Goal: Task Accomplishment & Management: Manage account settings

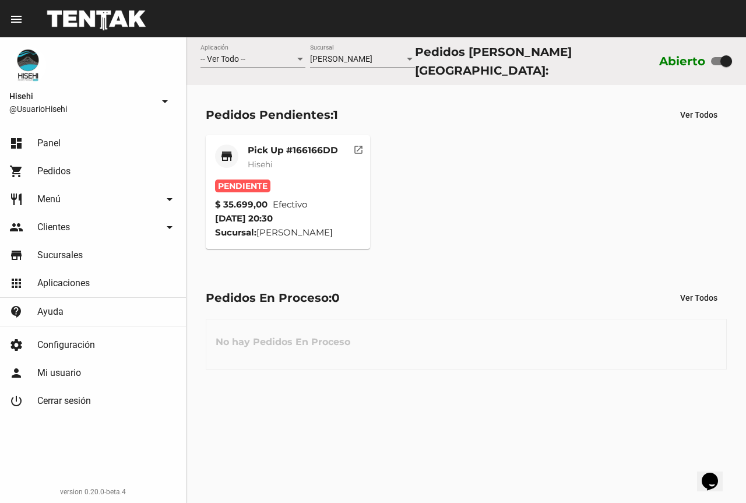
click at [299, 172] on div "Pick Up #166166DD Hisehi" at bounding box center [293, 162] width 90 height 35
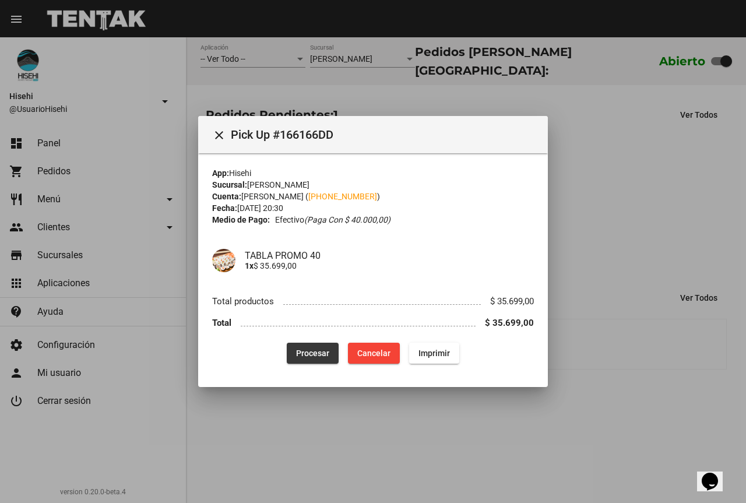
click at [297, 354] on span "Procesar" at bounding box center [312, 353] width 33 height 9
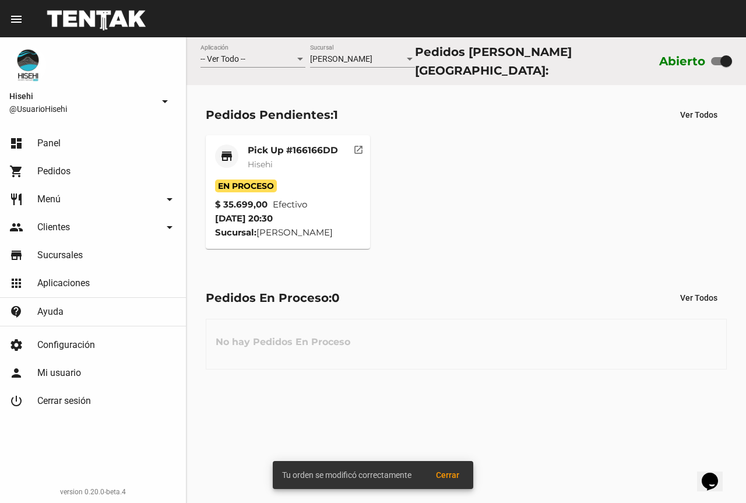
click at [319, 161] on mat-card-subtitle "Hisehi" at bounding box center [293, 165] width 90 height 12
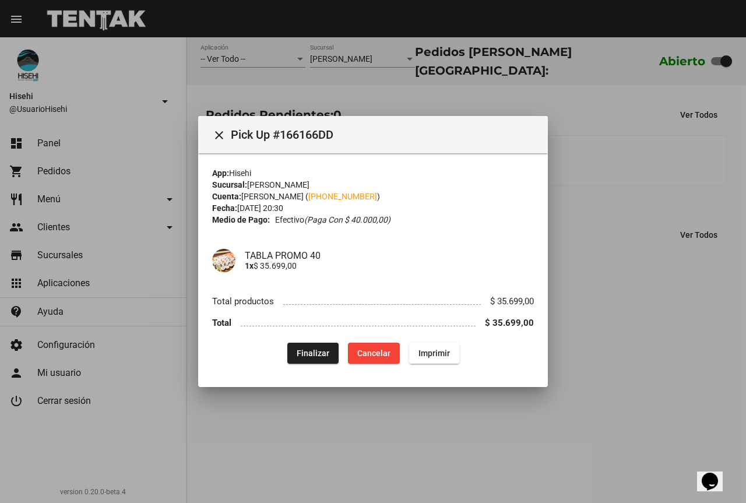
click at [594, 184] on div at bounding box center [373, 251] width 746 height 503
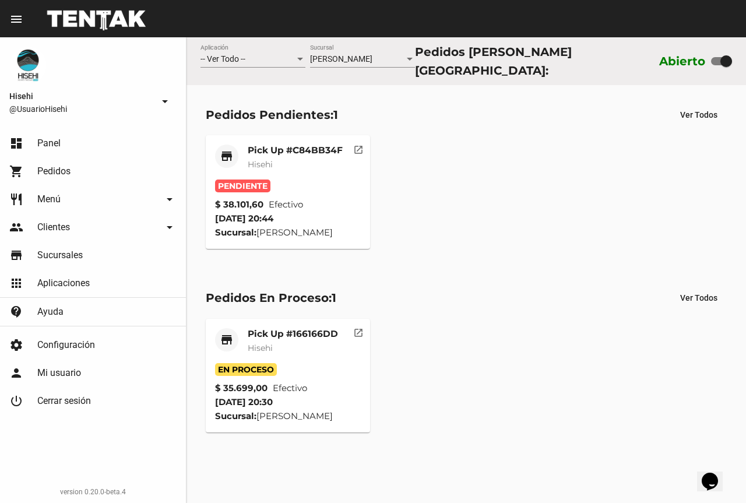
click at [303, 167] on div "Pick Up #C84BB34F Hisehi" at bounding box center [295, 162] width 95 height 35
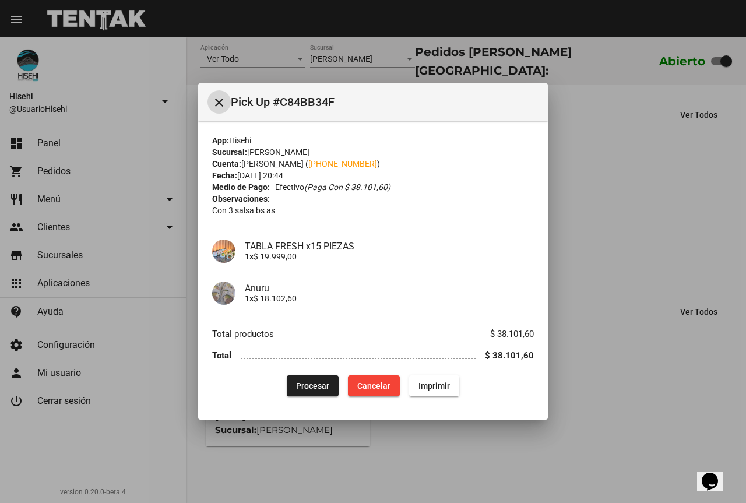
click at [299, 384] on span "Procesar" at bounding box center [312, 385] width 33 height 9
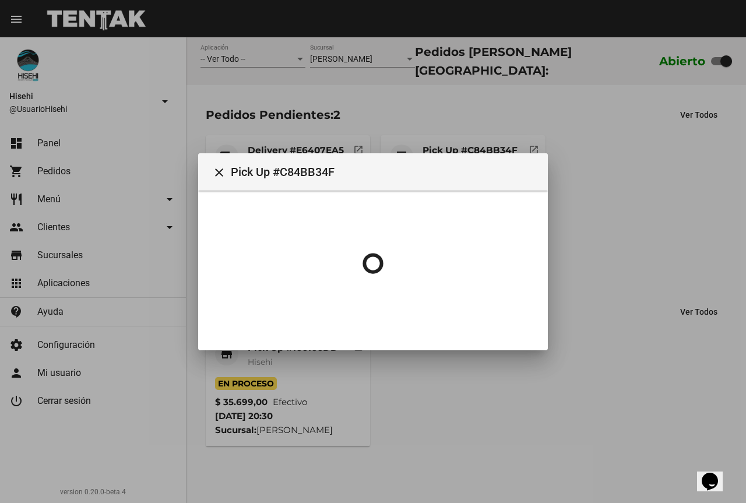
click at [609, 225] on div at bounding box center [373, 251] width 746 height 503
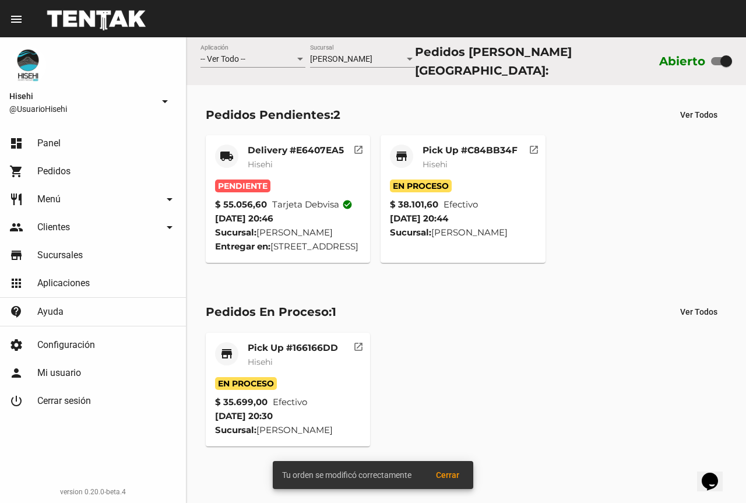
click at [303, 171] on div "Delivery #E6407EA5 Hisehi" at bounding box center [296, 162] width 96 height 35
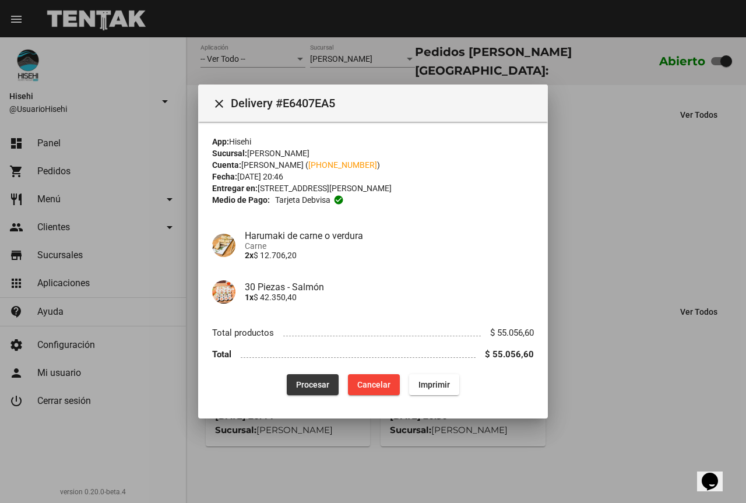
click at [314, 384] on span "Procesar" at bounding box center [312, 384] width 33 height 9
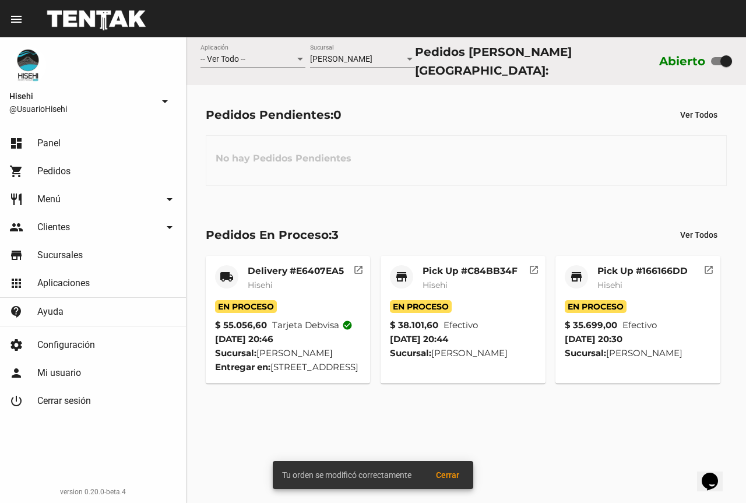
click at [305, 300] on div "En Proceso" at bounding box center [288, 306] width 146 height 13
click at [301, 279] on mat-card-subtitle "Hisehi" at bounding box center [296, 285] width 96 height 12
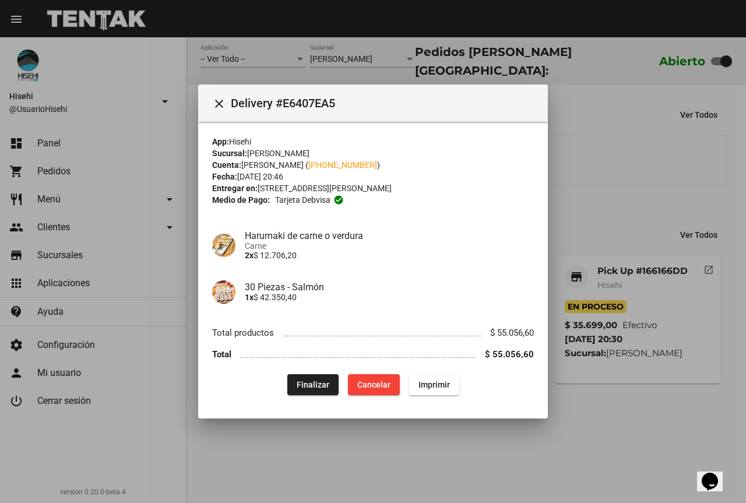
click at [609, 141] on div at bounding box center [373, 251] width 746 height 503
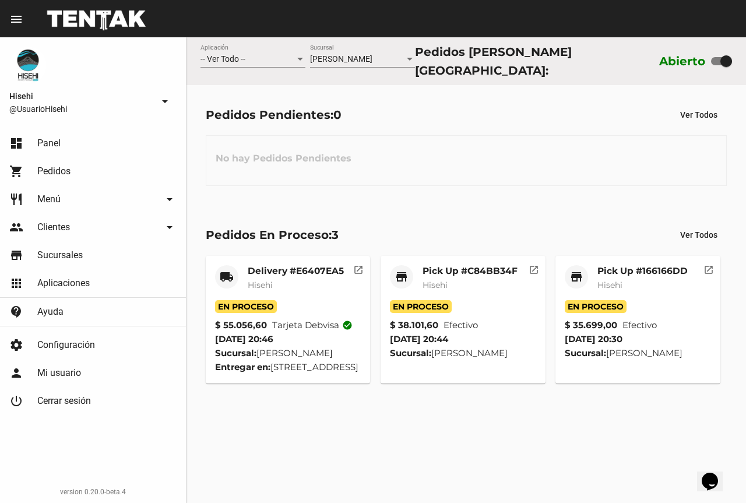
click at [318, 291] on div "Delivery #E6407EA5 Hisehi" at bounding box center [296, 282] width 96 height 35
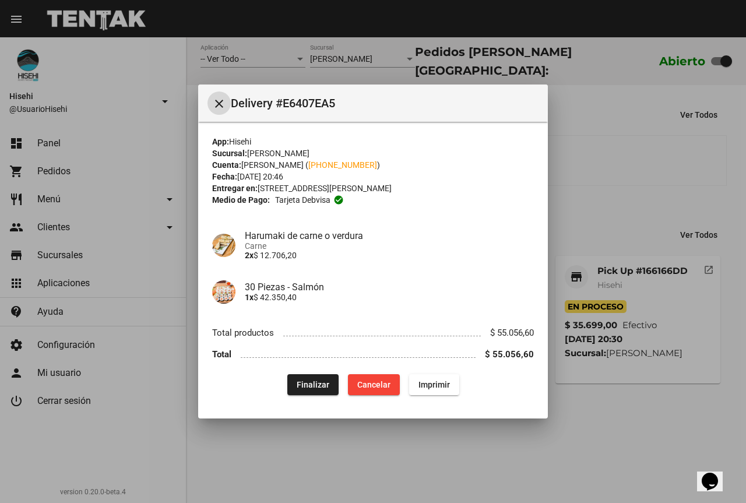
click at [595, 166] on div at bounding box center [373, 251] width 746 height 503
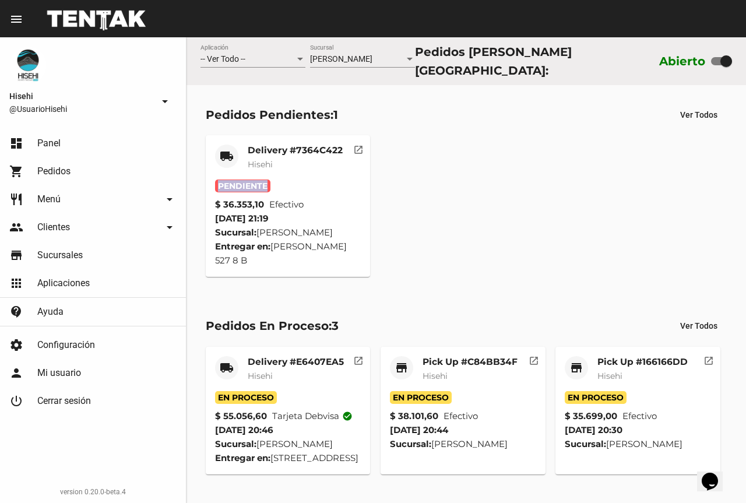
click at [317, 179] on mat-card "local_shipping Delivery #7364C422 Hisehi Pendiente $ 36.353,10 Efectivo [DATE] …" at bounding box center [288, 206] width 165 height 142
click at [301, 167] on div "Delivery #7364C422 Hisehi" at bounding box center [295, 162] width 95 height 35
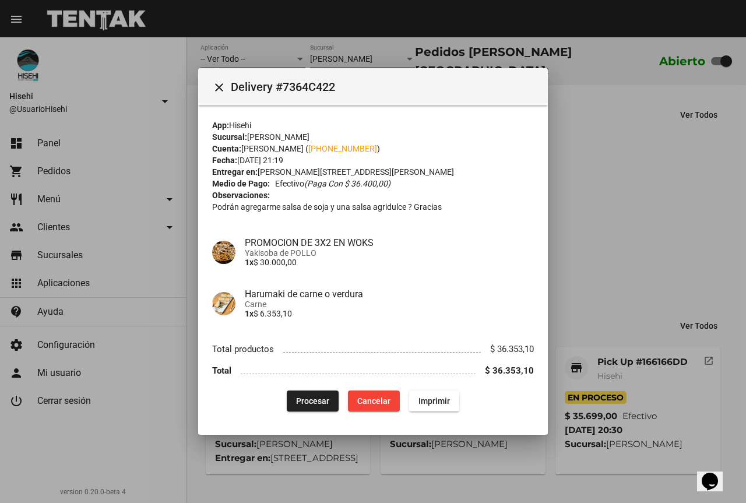
click at [279, 253] on span "Yakisoba de POLLO" at bounding box center [389, 252] width 289 height 9
click at [276, 248] on span "Yakisoba de POLLO" at bounding box center [389, 252] width 289 height 9
click at [290, 254] on span "Yakisoba de POLLO" at bounding box center [389, 252] width 289 height 9
click at [302, 403] on span "Procesar" at bounding box center [312, 400] width 33 height 9
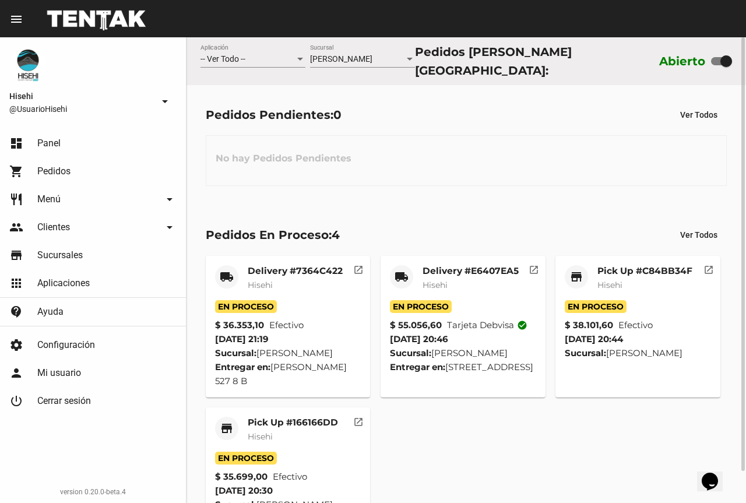
scroll to position [34, 0]
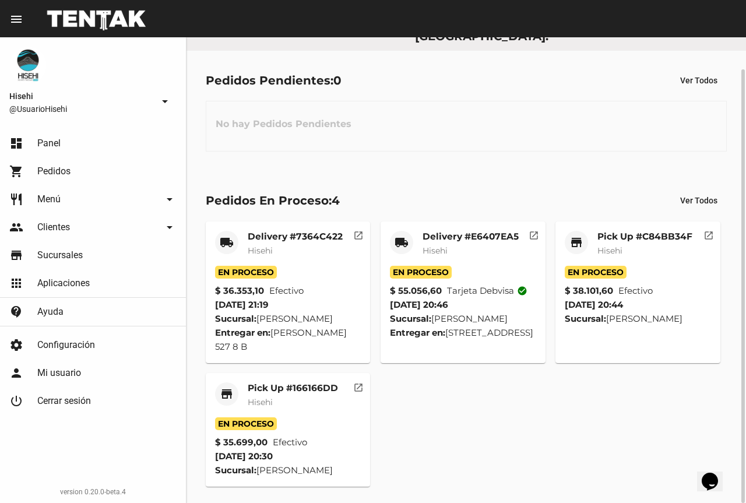
click at [464, 268] on div "En Proceso" at bounding box center [463, 272] width 146 height 13
click at [472, 255] on div "Delivery #E6407EA5 Hisehi" at bounding box center [471, 248] width 96 height 35
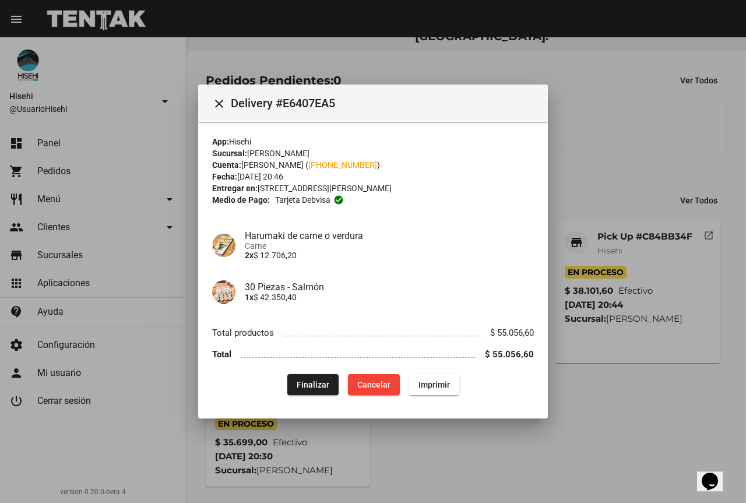
click at [632, 180] on div at bounding box center [373, 251] width 746 height 503
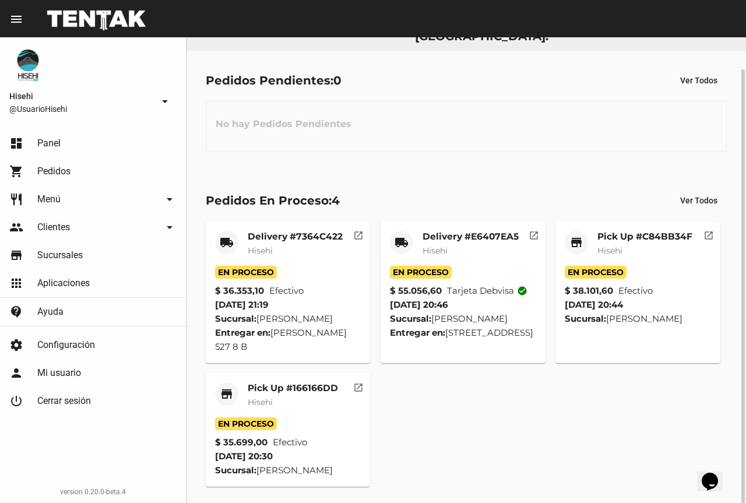
click at [303, 417] on div "En Proceso" at bounding box center [288, 423] width 146 height 13
click at [291, 399] on mat-card-subtitle "Hisehi" at bounding box center [293, 402] width 90 height 12
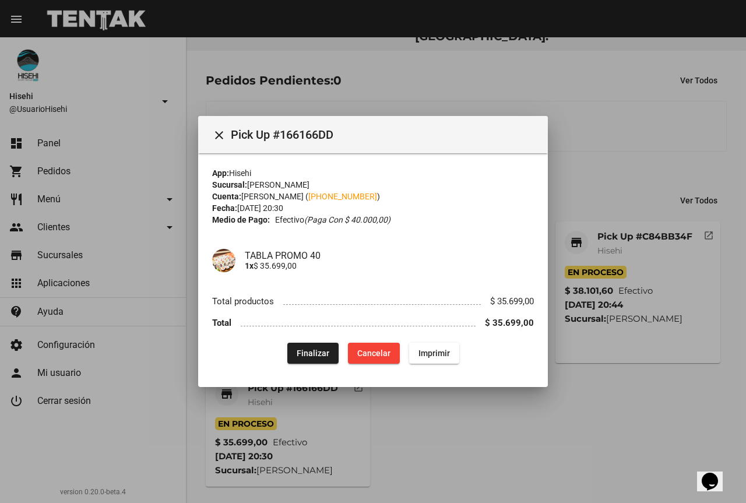
click at [447, 453] on div at bounding box center [373, 251] width 746 height 503
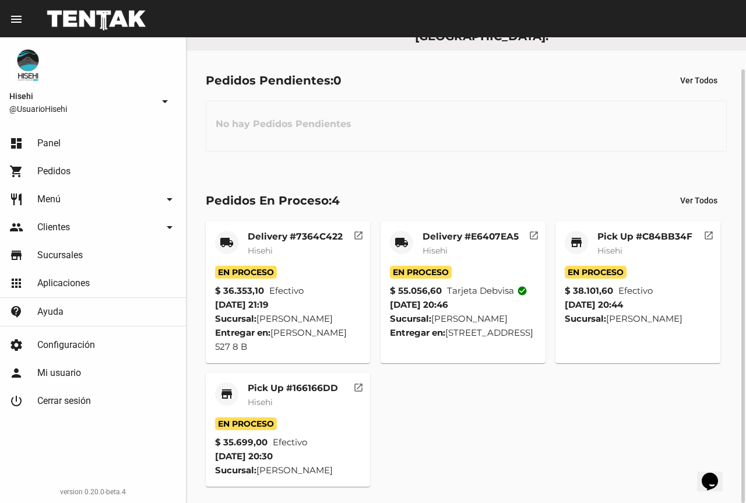
click at [624, 258] on div "Pick Up #C84BB34F Hisehi" at bounding box center [645, 248] width 95 height 35
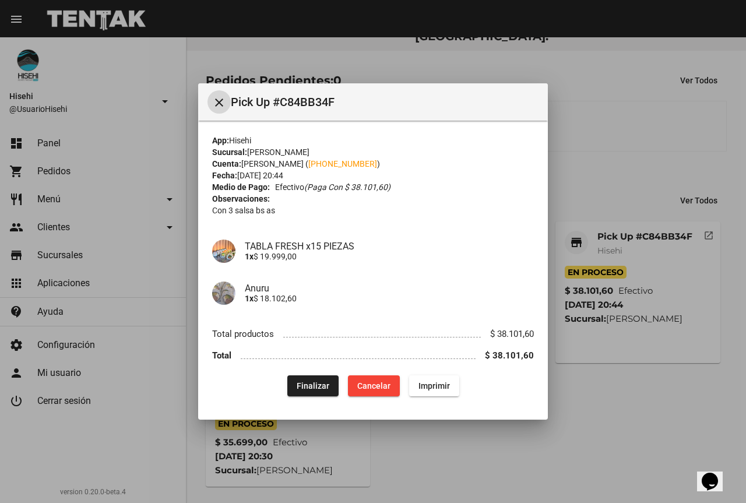
click at [595, 152] on div at bounding box center [373, 251] width 746 height 503
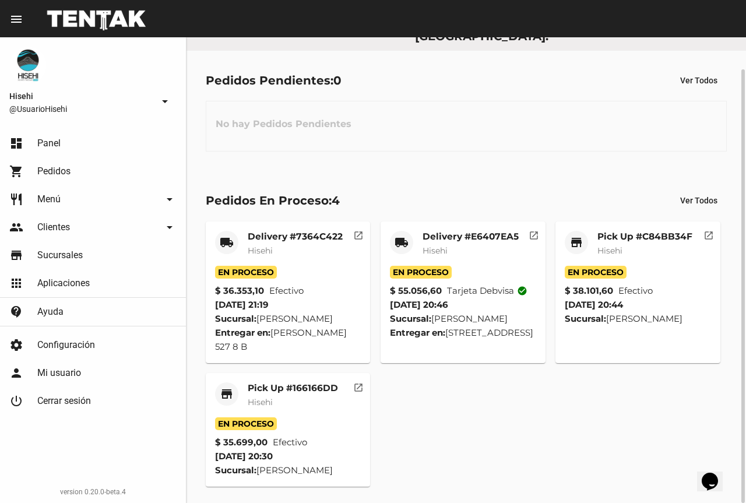
click at [645, 249] on mat-card-subtitle "Hisehi" at bounding box center [645, 251] width 95 height 12
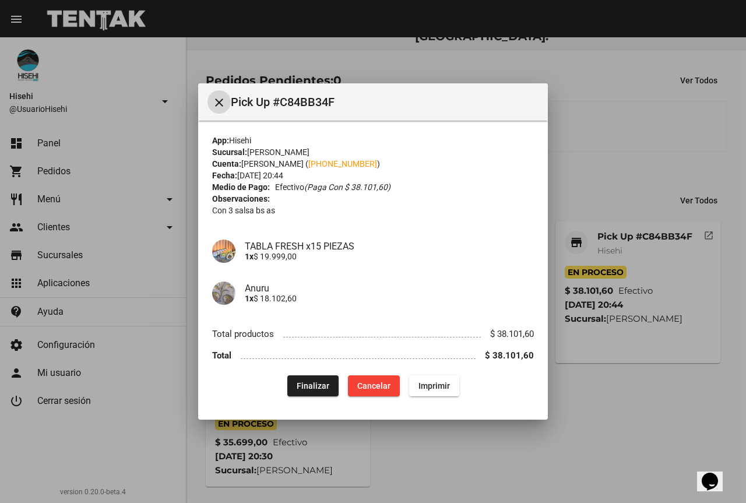
click at [595, 150] on div at bounding box center [373, 251] width 746 height 503
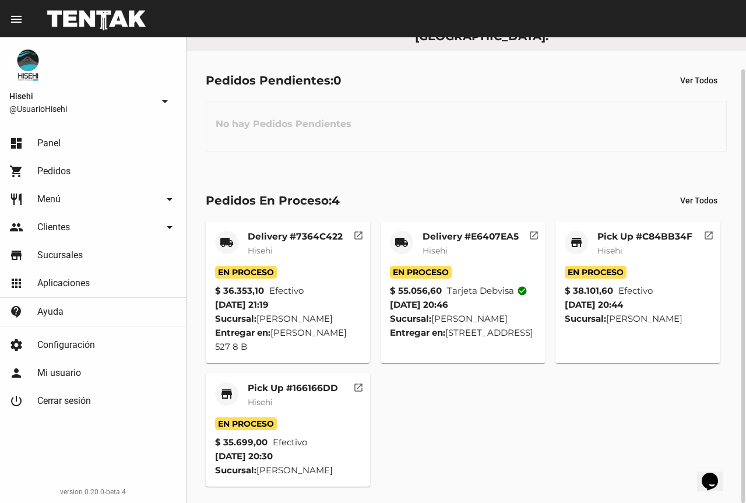
click at [497, 256] on div "Delivery #E6407EA5 Hisehi" at bounding box center [471, 248] width 96 height 35
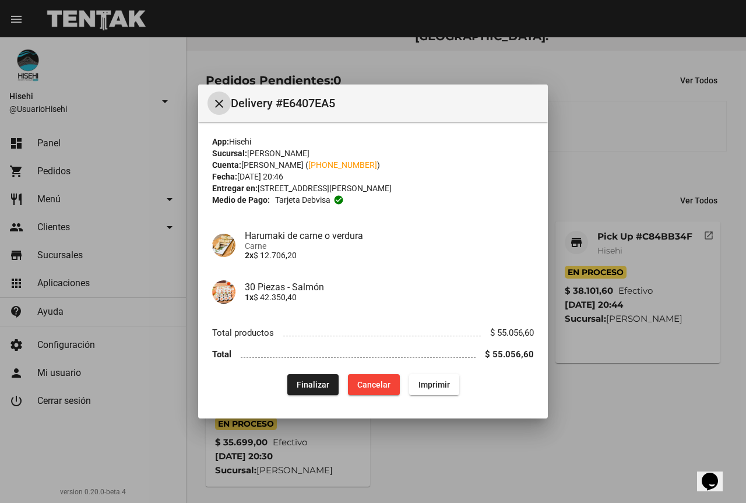
click at [579, 114] on div at bounding box center [373, 251] width 746 height 503
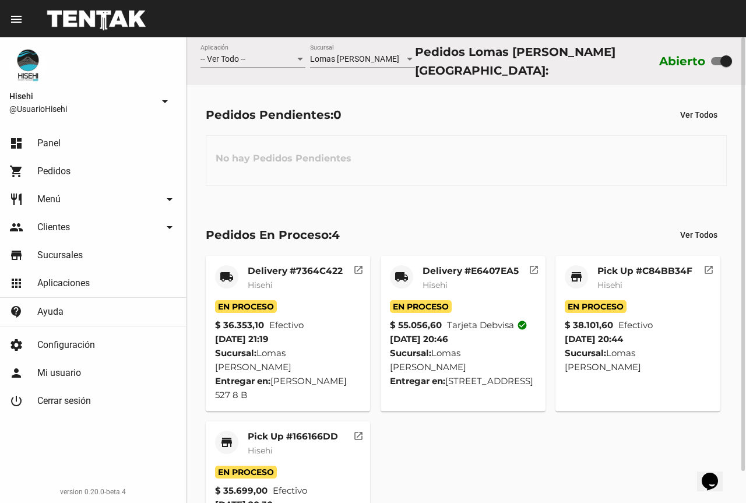
scroll to position [34, 0]
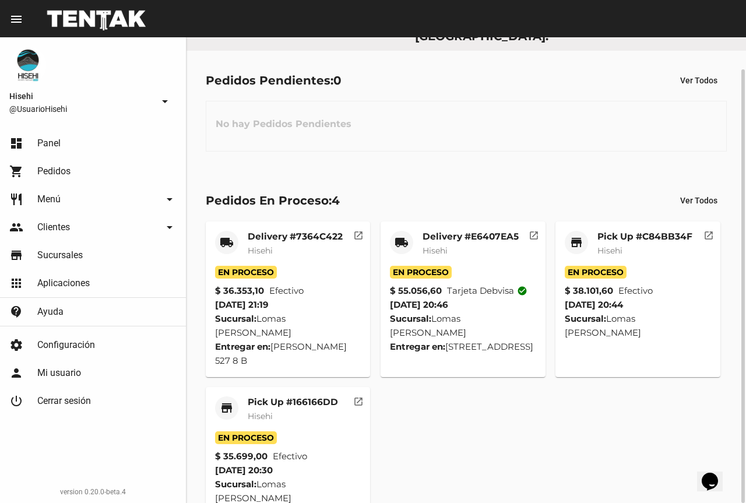
click at [301, 413] on div "Pick Up #166166DD Hisehi" at bounding box center [293, 413] width 90 height 35
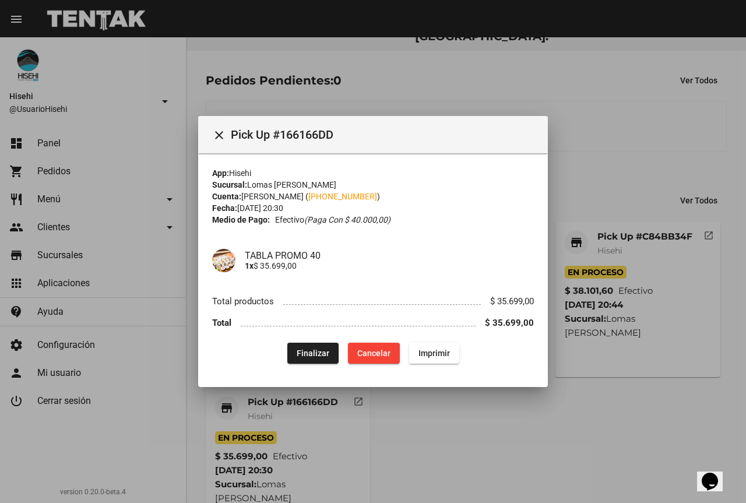
click at [596, 135] on div at bounding box center [373, 251] width 746 height 503
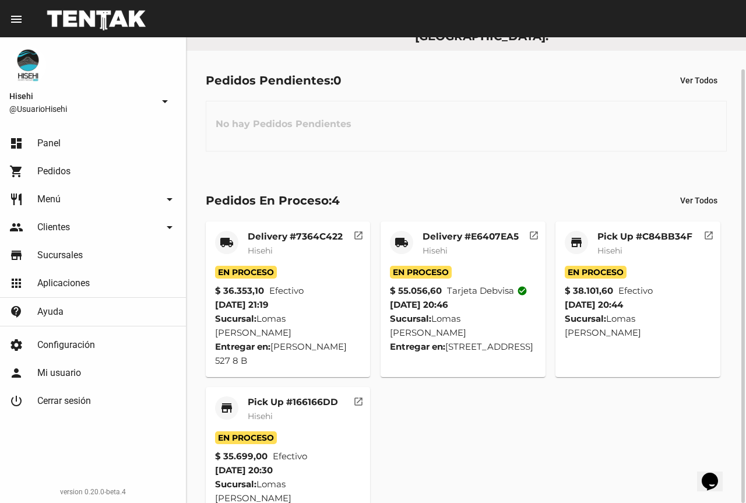
click at [287, 413] on div "Pick Up #166166DD Hisehi" at bounding box center [293, 413] width 90 height 35
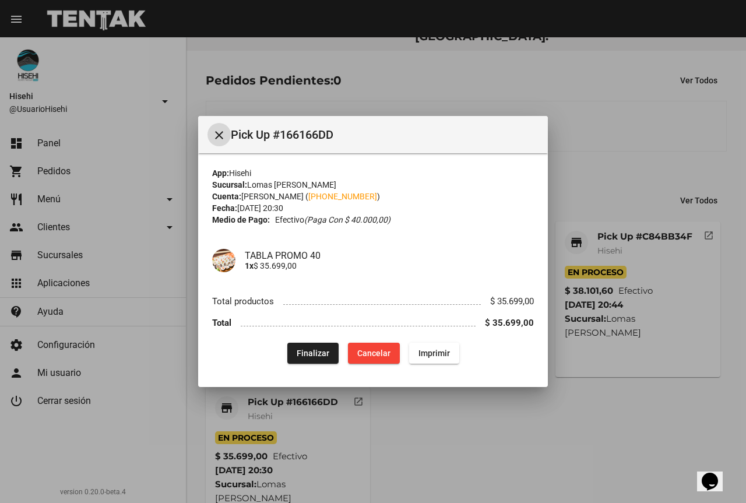
click at [318, 352] on span "Finalizar" at bounding box center [313, 353] width 33 height 9
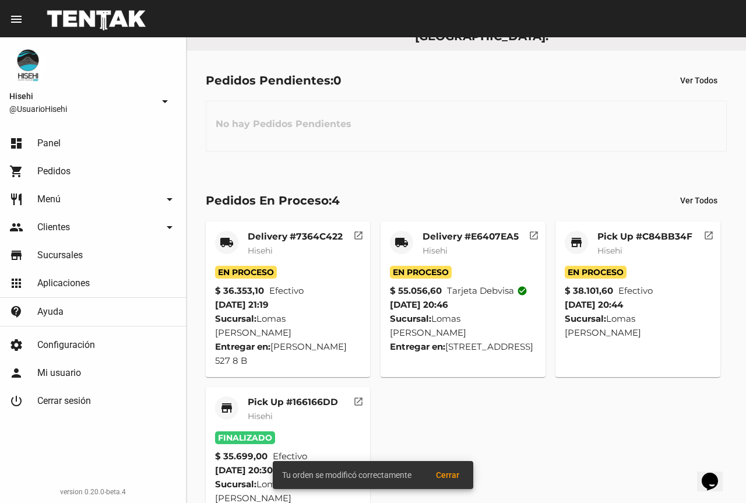
click at [649, 252] on mat-card-subtitle "Hisehi" at bounding box center [645, 251] width 95 height 12
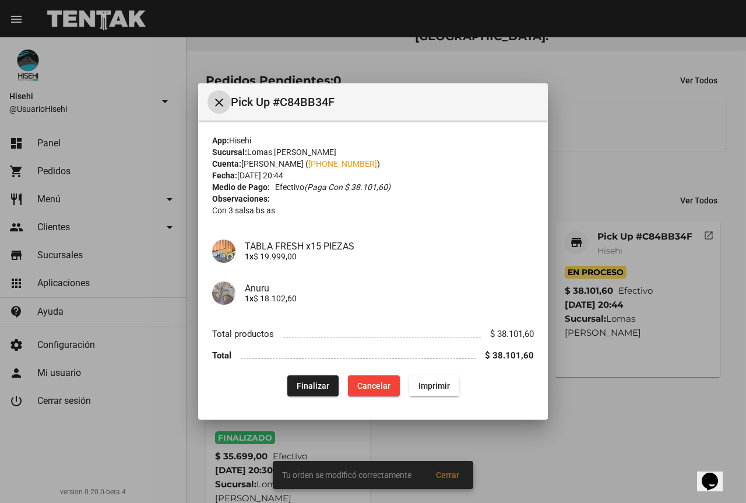
click at [621, 93] on div at bounding box center [373, 251] width 746 height 503
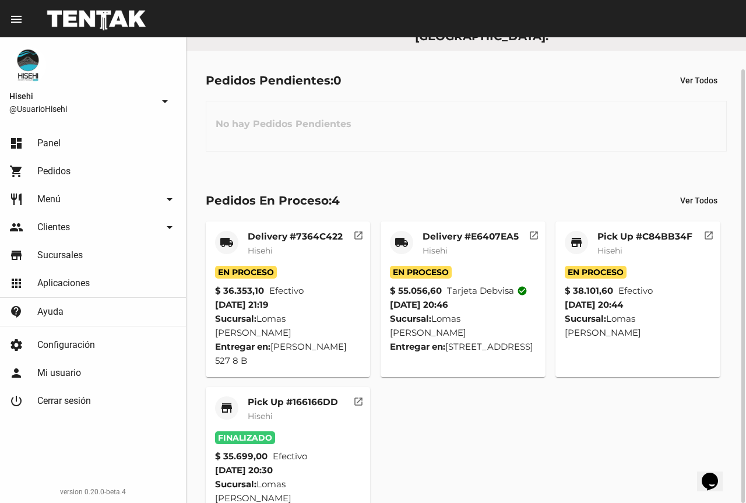
click at [632, 247] on mat-card-subtitle "Hisehi" at bounding box center [645, 251] width 95 height 12
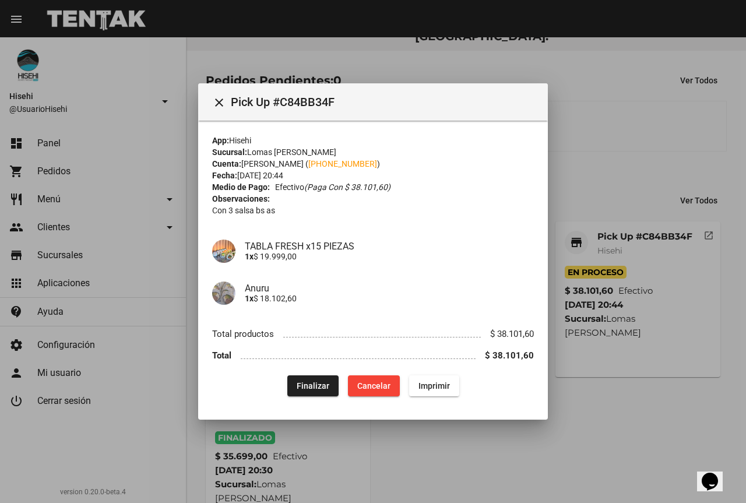
click at [591, 122] on div at bounding box center [373, 251] width 746 height 503
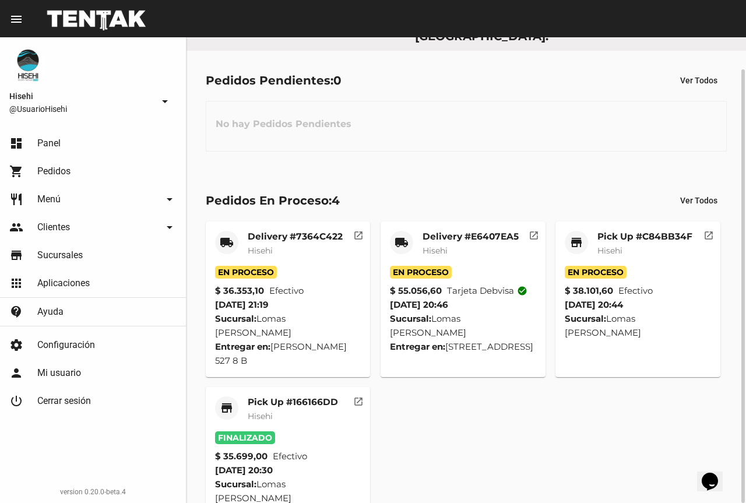
click at [503, 255] on div "Delivery #E6407EA5 Hisehi" at bounding box center [471, 248] width 96 height 35
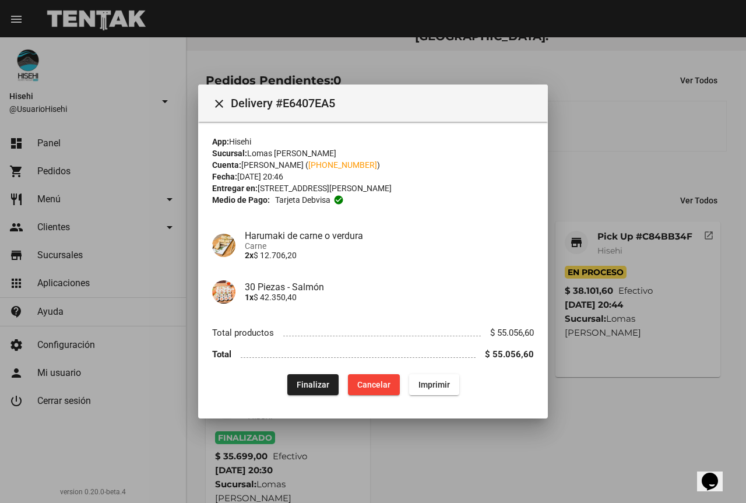
click at [595, 163] on div at bounding box center [373, 251] width 746 height 503
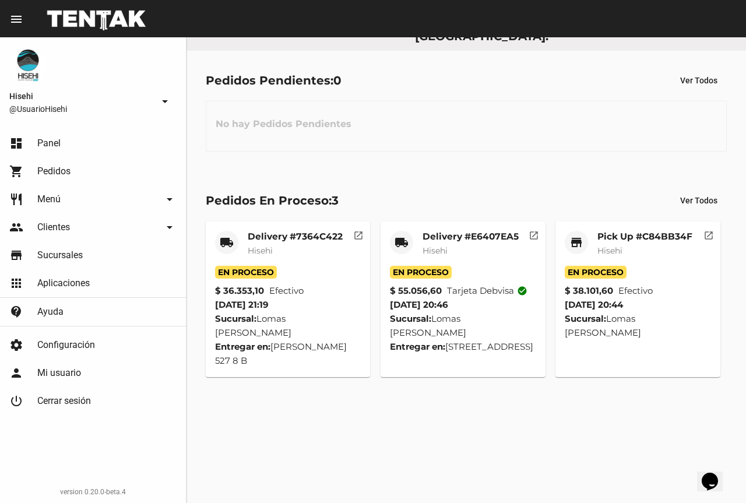
scroll to position [0, 0]
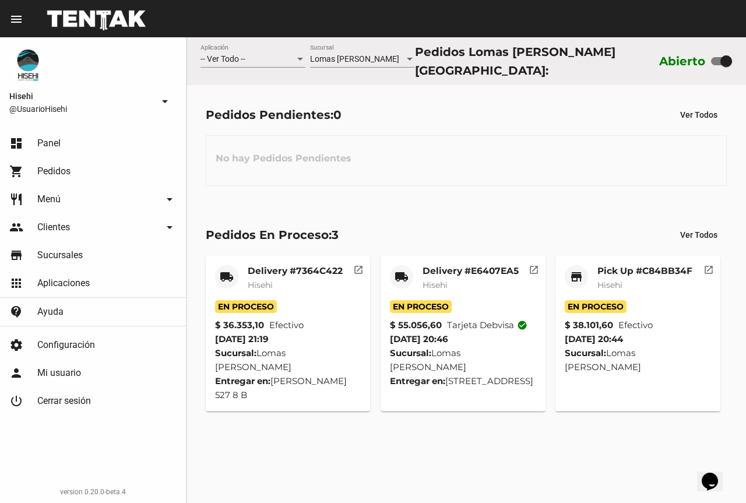
click at [646, 283] on mat-card-subtitle "Hisehi" at bounding box center [645, 285] width 95 height 12
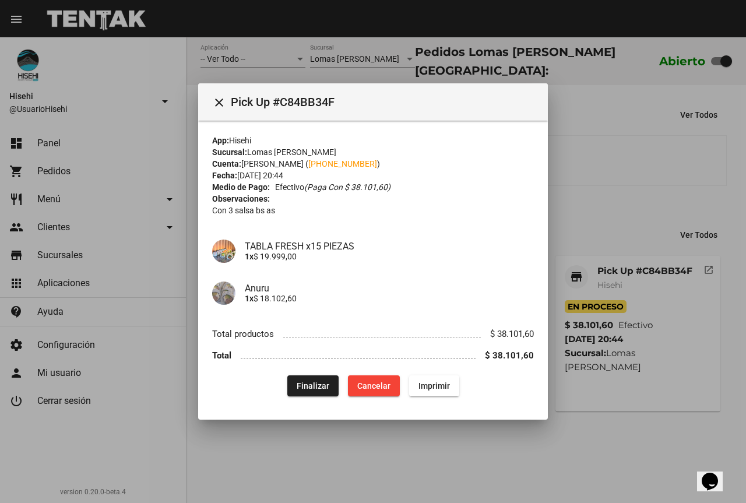
click at [618, 206] on div at bounding box center [373, 251] width 746 height 503
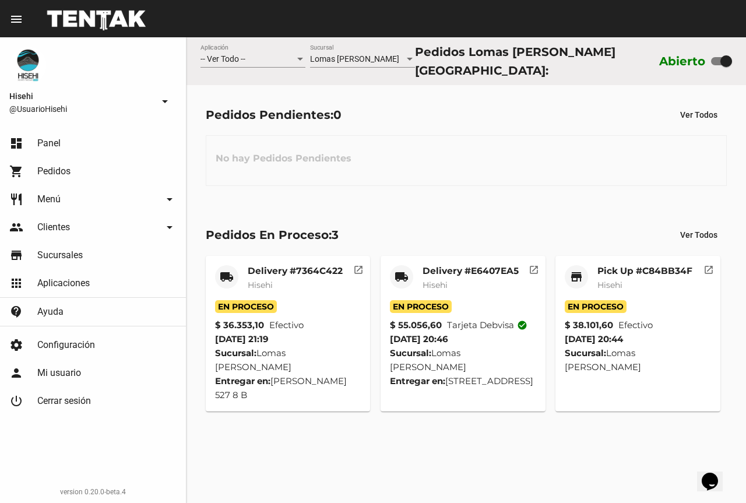
click at [515, 286] on mat-card-subtitle "Hisehi" at bounding box center [471, 285] width 96 height 12
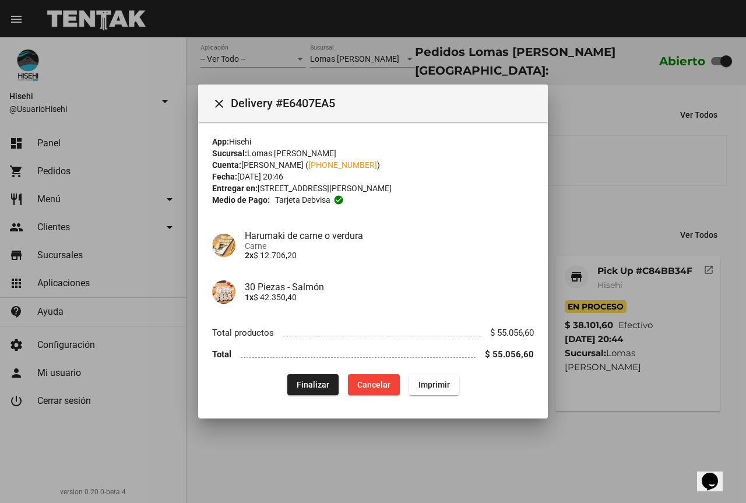
click at [614, 158] on div at bounding box center [373, 251] width 746 height 503
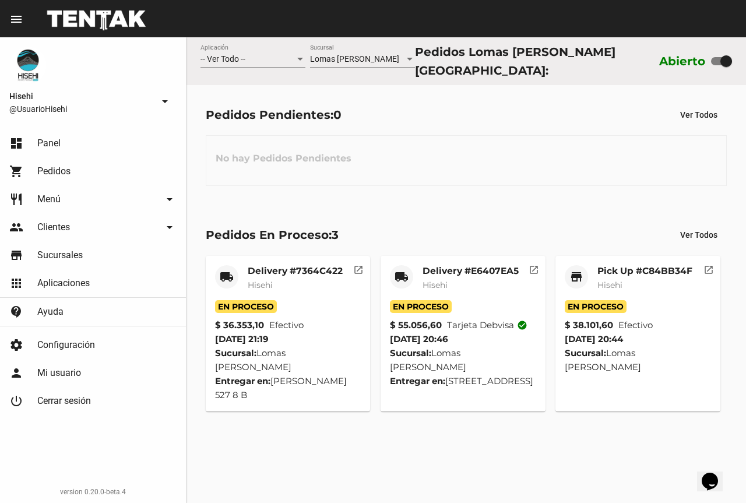
click at [645, 294] on div "Pick Up #C84BB34F Hisehi" at bounding box center [645, 282] width 95 height 35
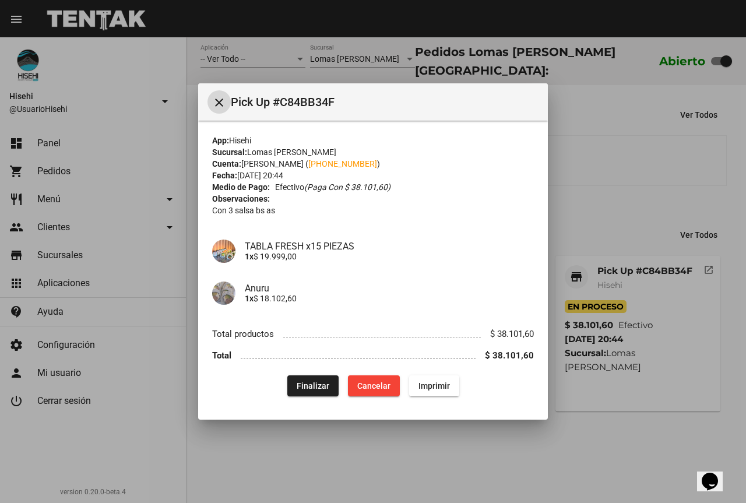
click at [592, 175] on div at bounding box center [373, 251] width 746 height 503
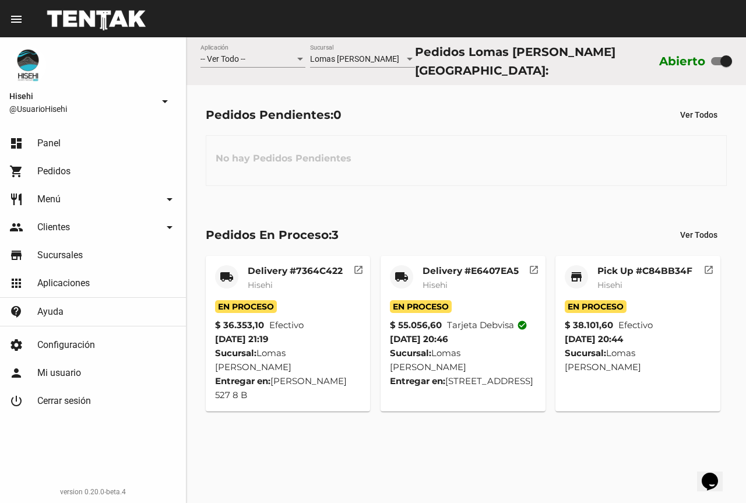
click at [649, 284] on mat-card-subtitle "Hisehi" at bounding box center [645, 285] width 95 height 12
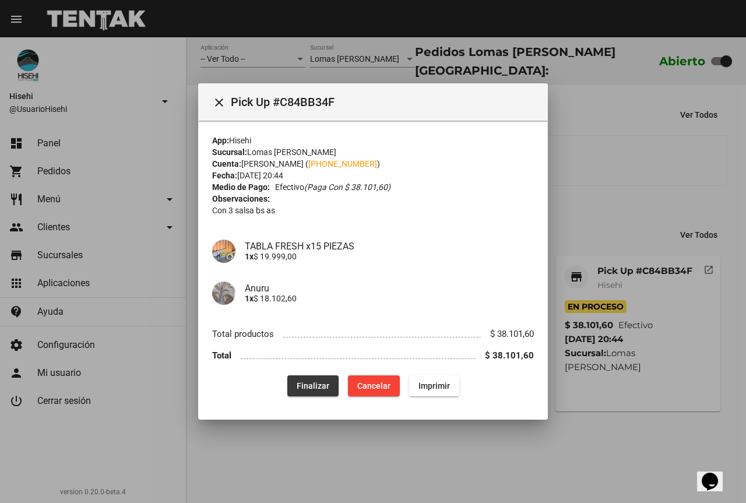
click at [318, 388] on span "Finalizar" at bounding box center [313, 385] width 33 height 9
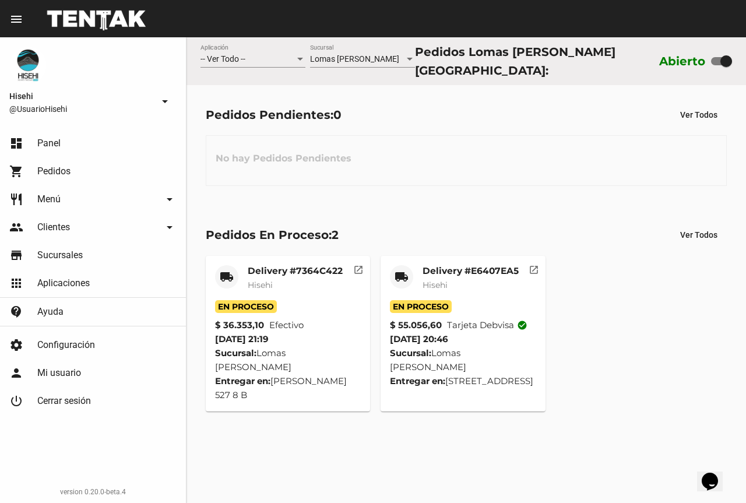
click at [482, 279] on mat-card-subtitle "Hisehi" at bounding box center [471, 285] width 96 height 12
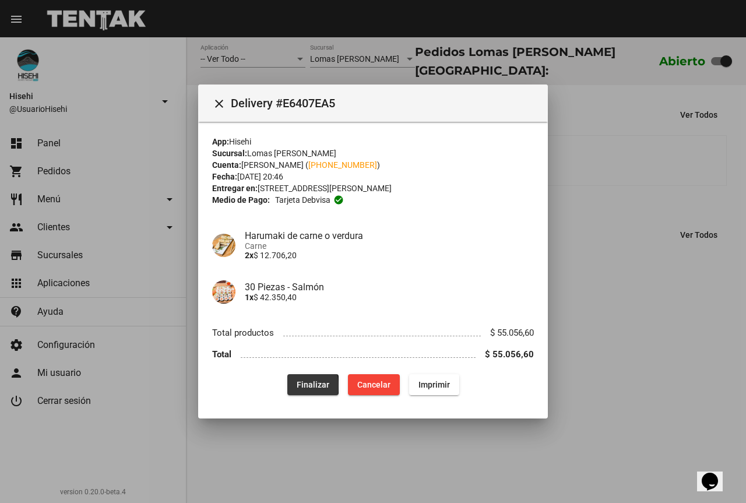
click at [300, 386] on span "Finalizar" at bounding box center [313, 384] width 33 height 9
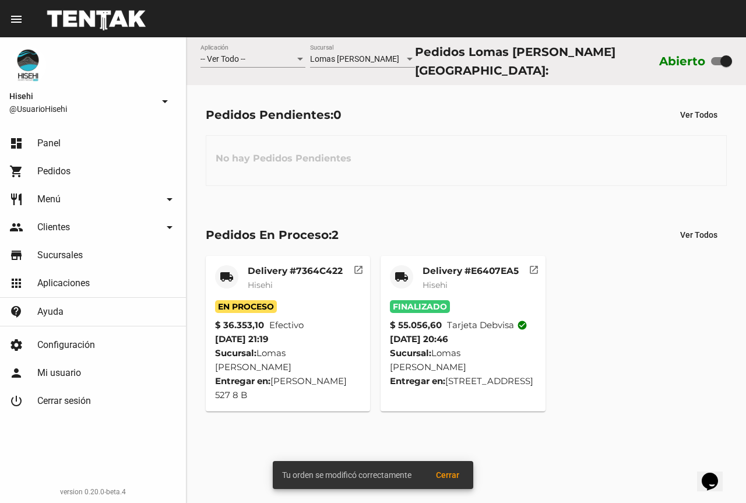
click at [306, 283] on mat-card-subtitle "Hisehi" at bounding box center [295, 285] width 95 height 12
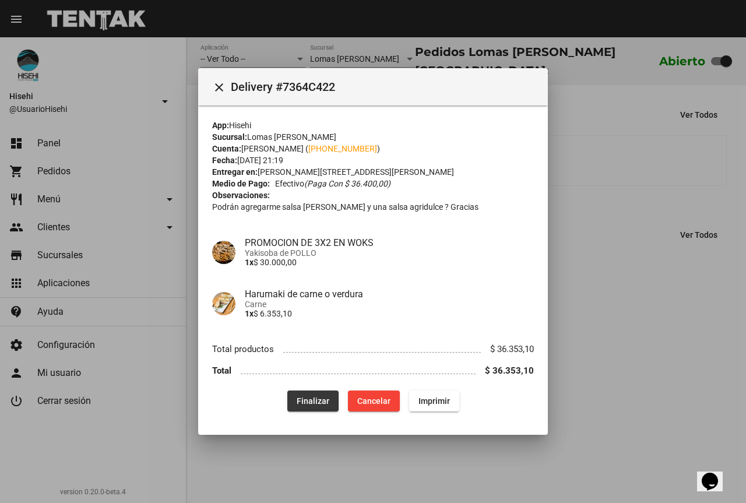
click at [317, 400] on span "Finalizar" at bounding box center [313, 400] width 33 height 9
